Goal: Task Accomplishment & Management: Complete application form

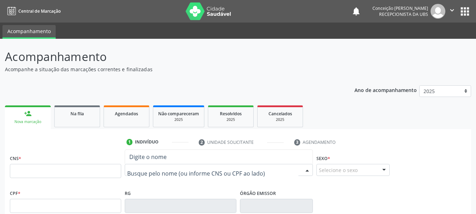
click at [156, 164] on span "Digite o nome" at bounding box center [219, 157] width 188 height 14
click at [155, 188] on div "RG" at bounding box center [180, 200] width 111 height 25
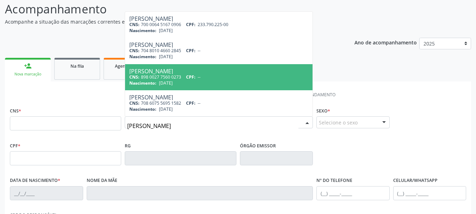
scroll to position [35, 0]
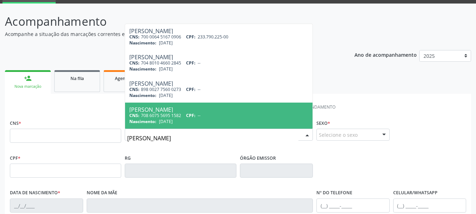
click at [163, 141] on input "[PERSON_NAME]" at bounding box center [212, 138] width 171 height 14
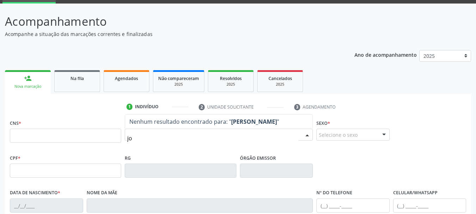
type input "j"
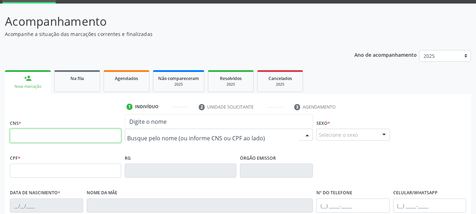
click at [81, 133] on input "text" at bounding box center [65, 136] width 111 height 14
click at [69, 138] on input "text" at bounding box center [65, 136] width 111 height 14
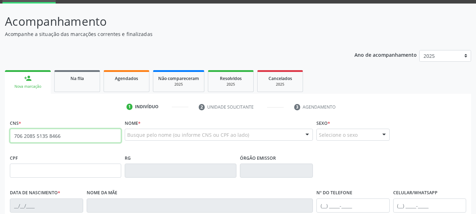
type input "706 2085 5135 8466"
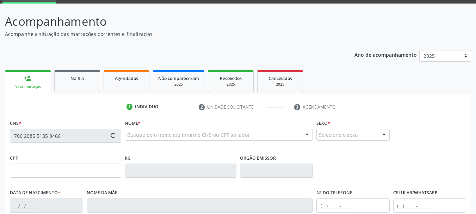
type input "[DATE]"
type input "Junilha [PERSON_NAME]"
type input "[PHONE_NUMBER]"
type input "S/N"
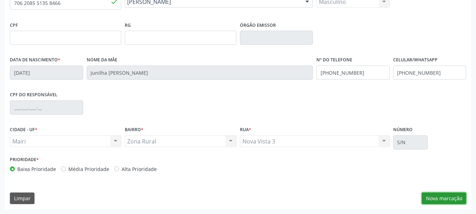
click at [444, 196] on button "Nova marcação" at bounding box center [444, 198] width 44 height 12
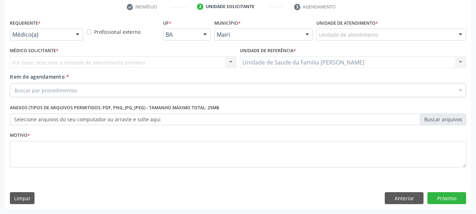
scroll to position [135, 0]
click at [465, 31] on div at bounding box center [460, 35] width 11 height 12
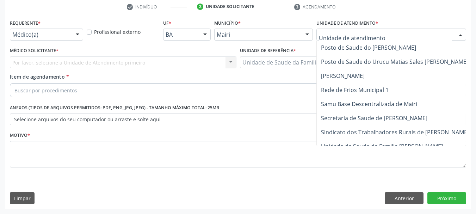
scroll to position [520, 0]
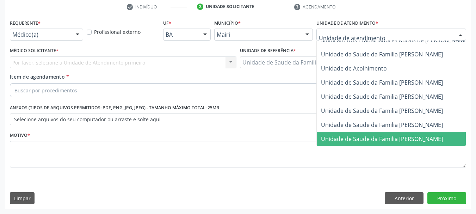
click at [412, 132] on span "Unidade de Saude da Familia [PERSON_NAME]" at bounding box center [408, 139] width 182 height 14
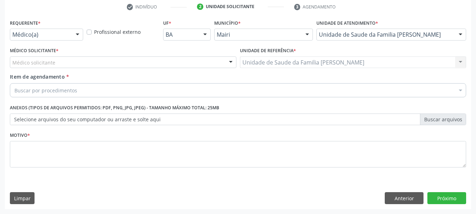
click at [229, 62] on div at bounding box center [231, 63] width 11 height 12
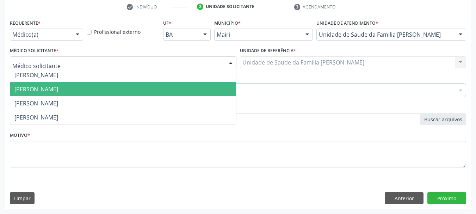
click at [231, 85] on span "[PERSON_NAME]" at bounding box center [123, 89] width 226 height 14
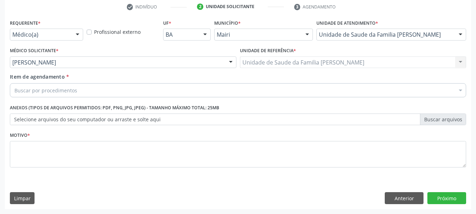
click at [69, 85] on div "Buscar por procedimentos" at bounding box center [238, 90] width 456 height 14
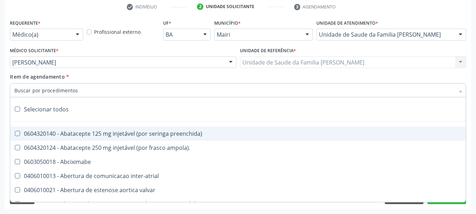
click at [61, 90] on input "Item de agendamento *" at bounding box center [234, 90] width 440 height 14
type input "#"
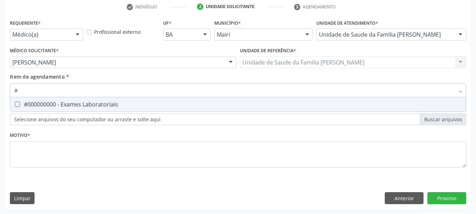
click at [56, 106] on div "#000000000 - Exames Laboratoriais" at bounding box center [237, 105] width 447 height 6
checkbox Laboratoriais "true"
click at [60, 139] on div "Requerente * Médico(a) Médico(a) Enfermeiro(a) Paciente Nenhum resultado encont…" at bounding box center [238, 98] width 456 height 160
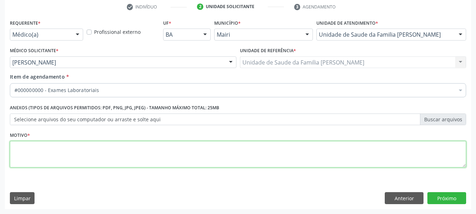
click at [60, 144] on textarea at bounding box center [238, 154] width 456 height 27
type textarea "avaliação"
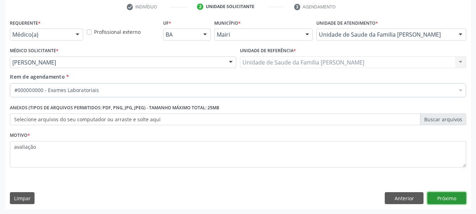
click at [445, 196] on button "Próximo" at bounding box center [447, 198] width 39 height 12
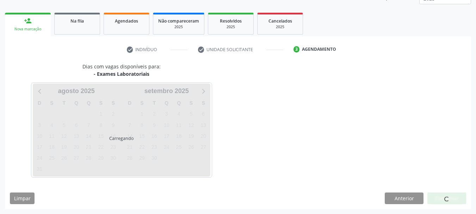
scroll to position [113, 0]
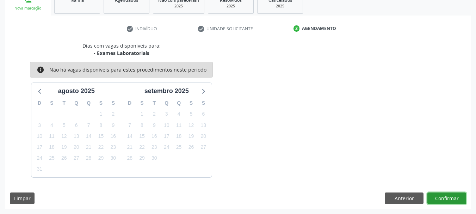
click at [445, 196] on button "Confirmar" at bounding box center [447, 198] width 39 height 12
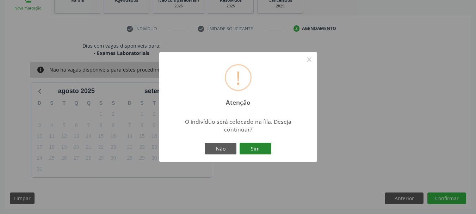
click at [257, 147] on button "Sim" at bounding box center [256, 149] width 32 height 12
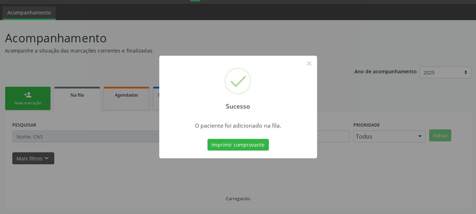
scroll to position [19, 0]
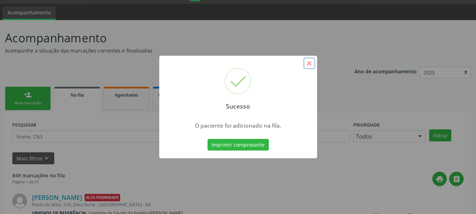
click at [309, 65] on button "×" at bounding box center [309, 63] width 12 height 12
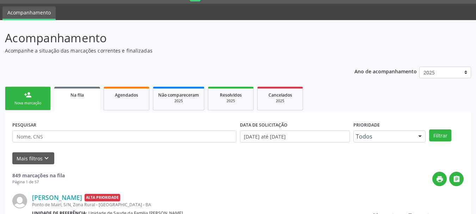
click at [35, 97] on link "person_add Nova marcação" at bounding box center [28, 99] width 46 height 24
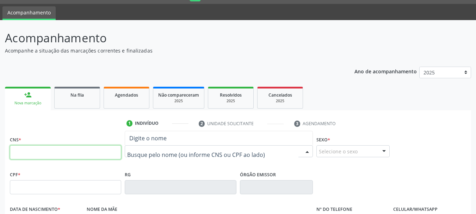
click at [20, 157] on input "text" at bounding box center [65, 152] width 111 height 14
type input "705 2074 9864 1279"
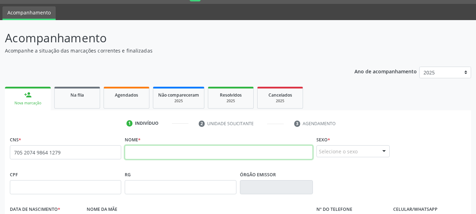
click at [141, 152] on input "text" at bounding box center [219, 152] width 188 height 14
click at [179, 152] on input "[PERSON_NAME]" at bounding box center [219, 152] width 188 height 14
click at [199, 153] on input "[PERSON_NAME]" at bounding box center [219, 152] width 188 height 14
type input "[PERSON_NAME]"
click at [354, 152] on div "Selecione o sexo" at bounding box center [353, 151] width 73 height 12
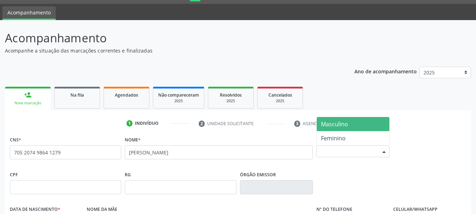
click at [331, 131] on span "Masculino" at bounding box center [353, 124] width 73 height 14
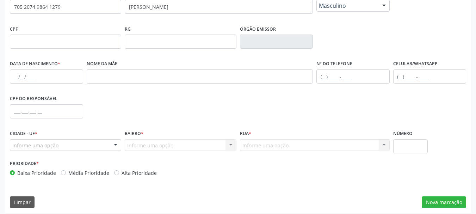
scroll to position [168, 0]
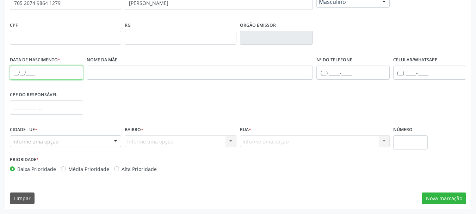
click at [24, 71] on input "text" at bounding box center [46, 73] width 73 height 14
type input "[DATE]"
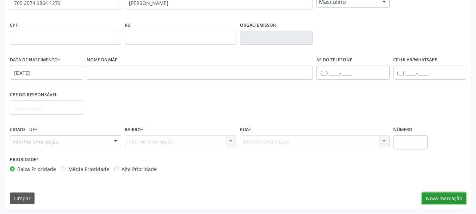
click at [457, 199] on button "Nova marcação" at bounding box center [444, 198] width 44 height 12
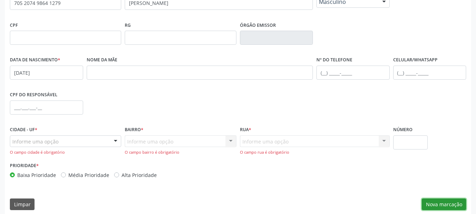
click at [447, 203] on button "Nova marcação" at bounding box center [444, 204] width 44 height 12
click at [115, 138] on div at bounding box center [115, 142] width 11 height 12
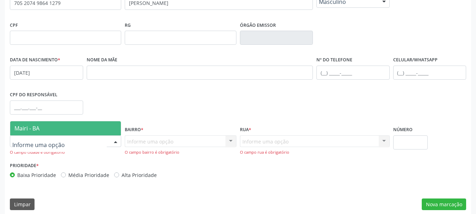
click at [91, 125] on span "Mairi - BA" at bounding box center [65, 128] width 111 height 14
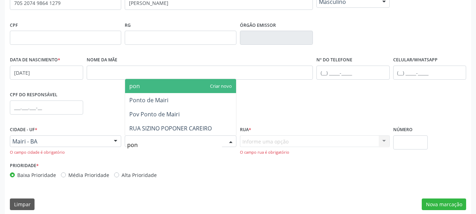
type input "pont"
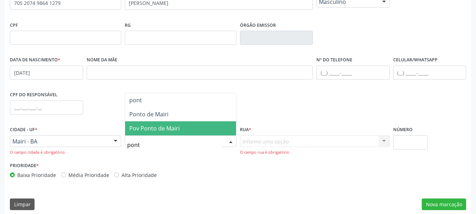
click at [148, 123] on span "Pov Ponto de Mairi" at bounding box center [180, 128] width 111 height 14
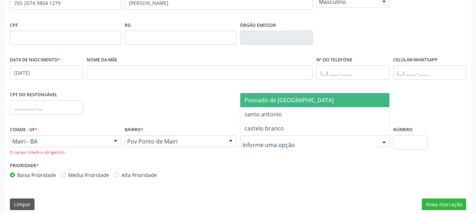
click at [257, 102] on span "Povoado de [GEOGRAPHIC_DATA]" at bounding box center [289, 100] width 89 height 8
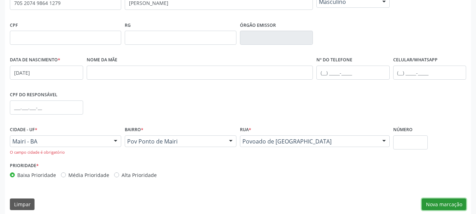
click at [444, 200] on button "Nova marcação" at bounding box center [444, 204] width 44 height 12
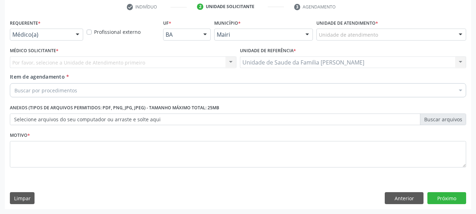
scroll to position [135, 0]
click at [455, 36] on div "Unidade de atendimento Academia da Saude de Mairi [GEOGRAPHIC_DATA] do Angico C…" at bounding box center [392, 35] width 150 height 12
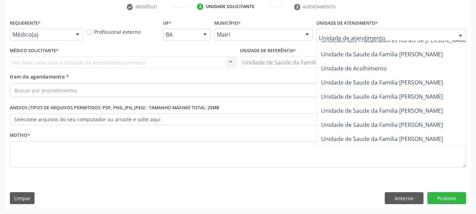
scroll to position [520, 0]
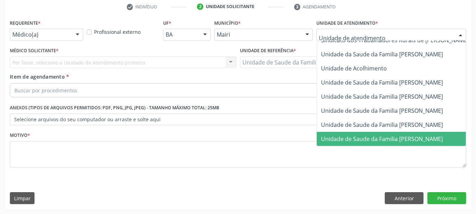
click at [374, 135] on span "Unidade de Saude da Familia [PERSON_NAME]" at bounding box center [382, 139] width 122 height 8
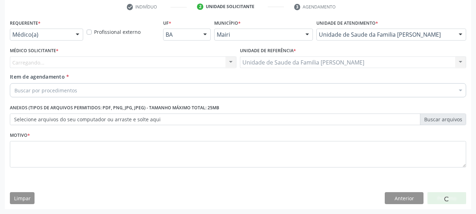
click at [232, 61] on div "Carregando... Nenhum resultado encontrado para: " " Não há nenhuma opção para s…" at bounding box center [123, 62] width 227 height 12
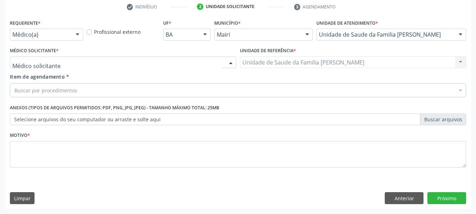
click at [231, 61] on div at bounding box center [231, 63] width 11 height 12
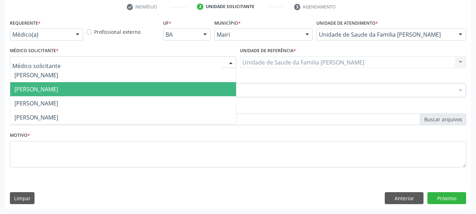
click at [225, 84] on span "[PERSON_NAME]" at bounding box center [123, 89] width 226 height 14
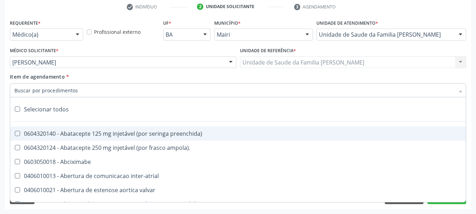
click at [51, 90] on input "Item de agendamento *" at bounding box center [234, 90] width 440 height 14
type input "#"
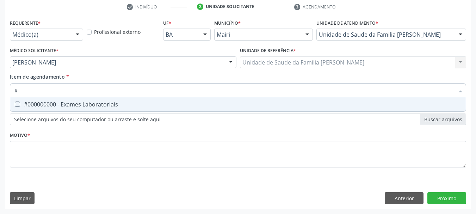
click at [53, 104] on div "#000000000 - Exames Laboratoriais" at bounding box center [237, 105] width 447 height 6
checkbox Laboratoriais "true"
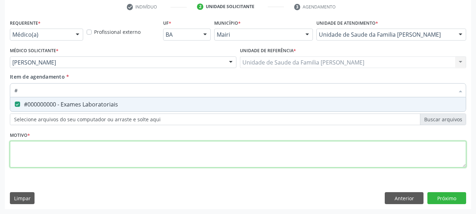
click at [37, 161] on div "Requerente * Médico(a) Médico(a) Enfermeiro(a) Paciente Nenhum resultado encont…" at bounding box center [238, 98] width 456 height 160
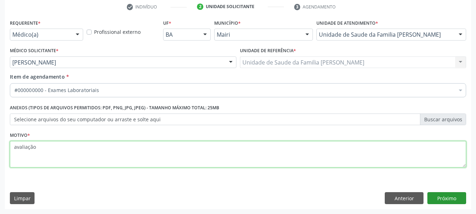
type textarea "avaliação"
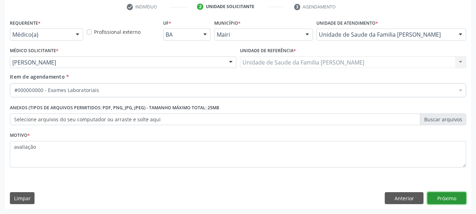
click at [437, 197] on button "Próximo" at bounding box center [447, 198] width 39 height 12
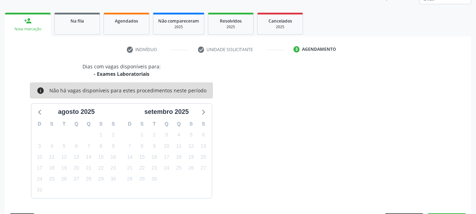
scroll to position [113, 0]
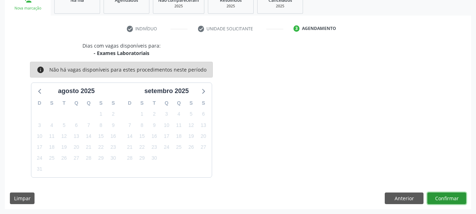
click at [442, 201] on button "Confirmar" at bounding box center [447, 198] width 39 height 12
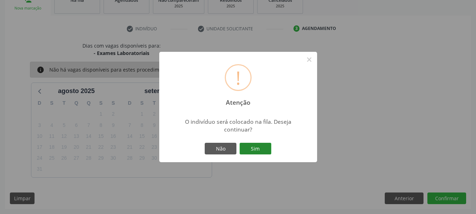
click at [256, 146] on button "Sim" at bounding box center [256, 149] width 32 height 12
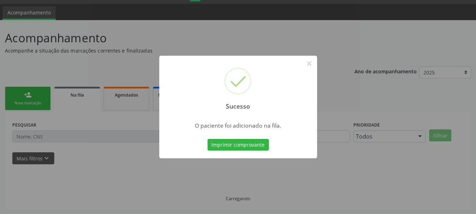
scroll to position [19, 0]
